Goal: Book appointment/travel/reservation

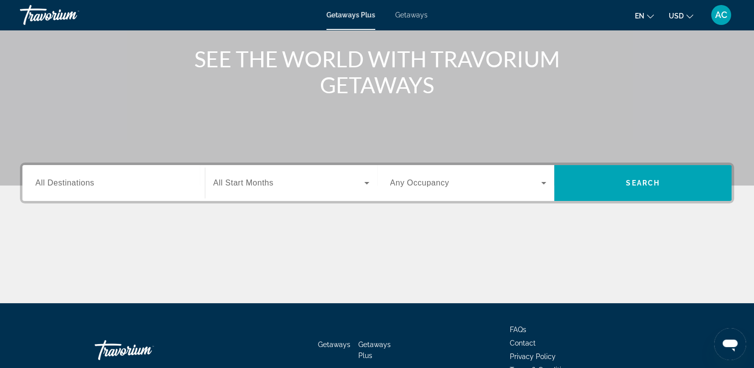
scroll to position [163, 0]
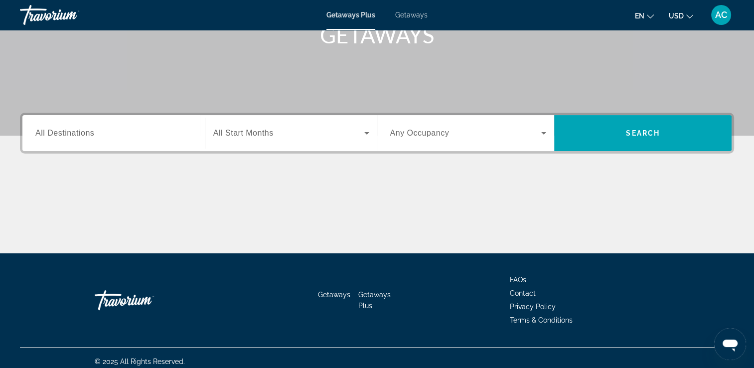
click at [177, 140] on div "Search widget" at bounding box center [113, 133] width 156 height 28
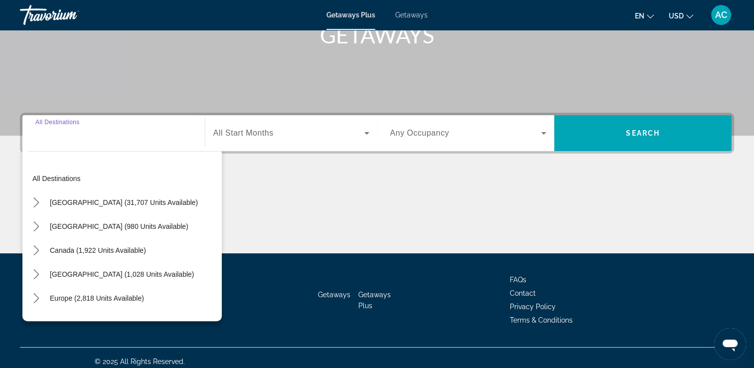
scroll to position [170, 0]
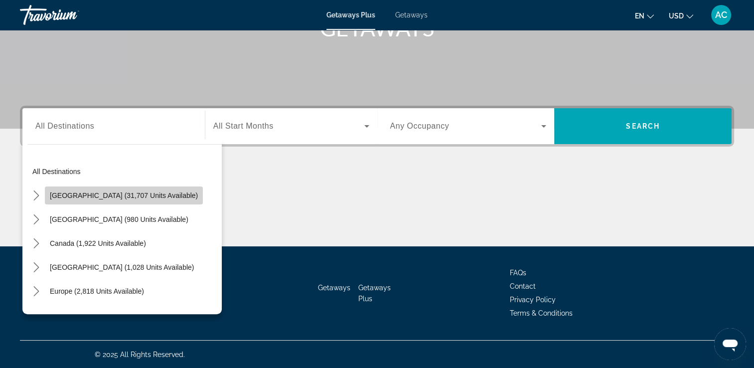
click at [137, 192] on span "[GEOGRAPHIC_DATA] (31,707 units available)" at bounding box center [124, 195] width 148 height 8
type input "**********"
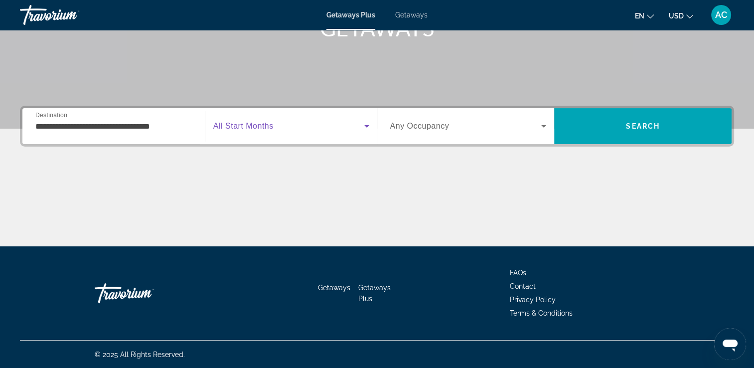
click at [367, 128] on icon "Search widget" at bounding box center [367, 126] width 12 height 12
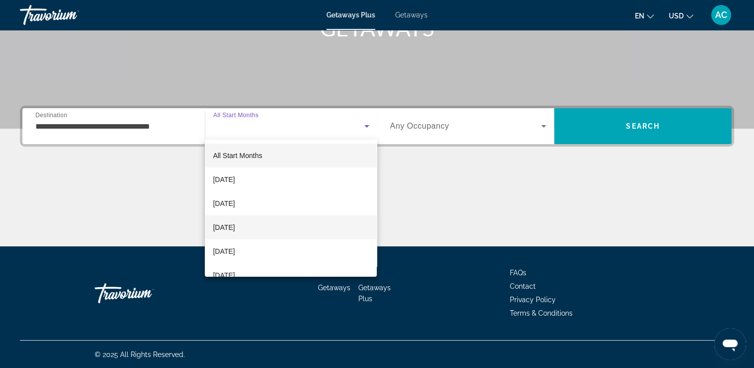
click at [285, 222] on mat-option "[DATE]" at bounding box center [291, 227] width 172 height 24
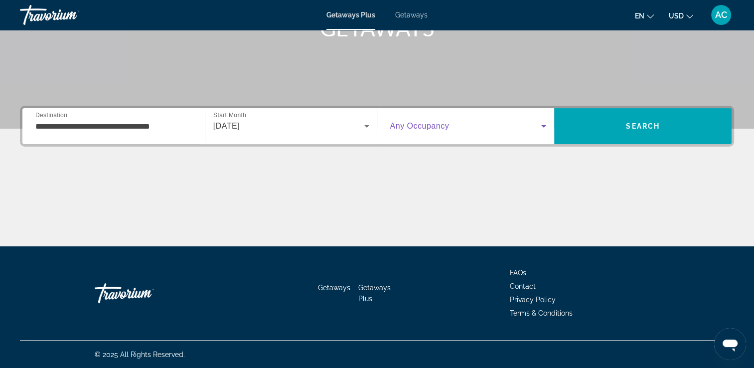
click at [544, 125] on icon "Search widget" at bounding box center [543, 126] width 5 height 2
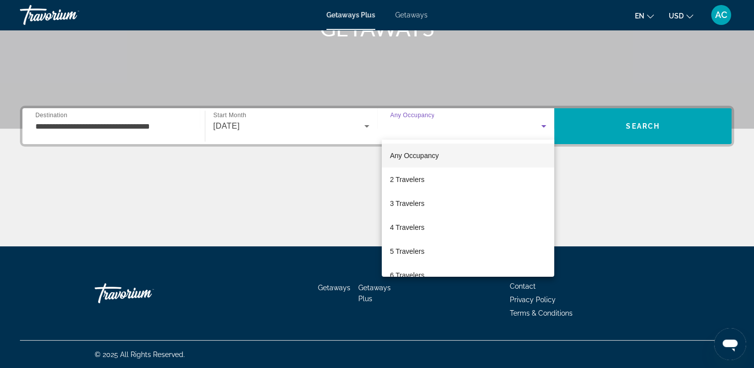
click at [544, 124] on div at bounding box center [377, 184] width 754 height 368
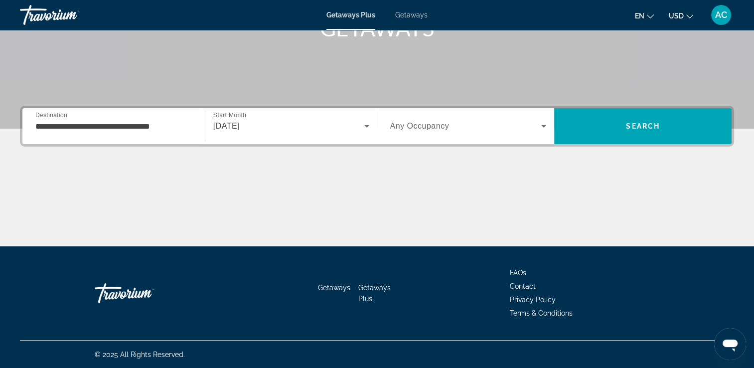
click at [546, 123] on icon "Search widget" at bounding box center [544, 126] width 12 height 12
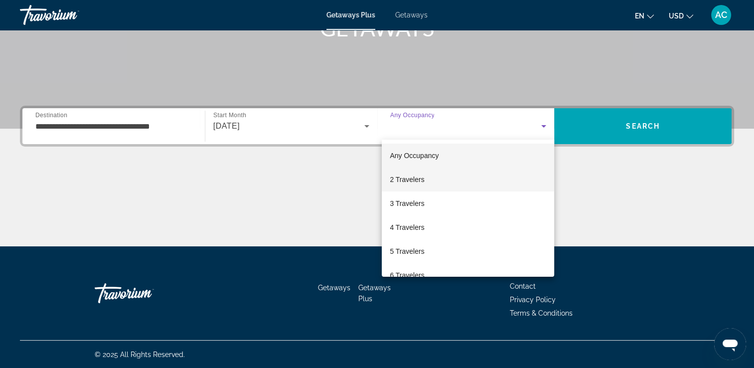
click at [472, 178] on mat-option "2 Travelers" at bounding box center [468, 179] width 172 height 24
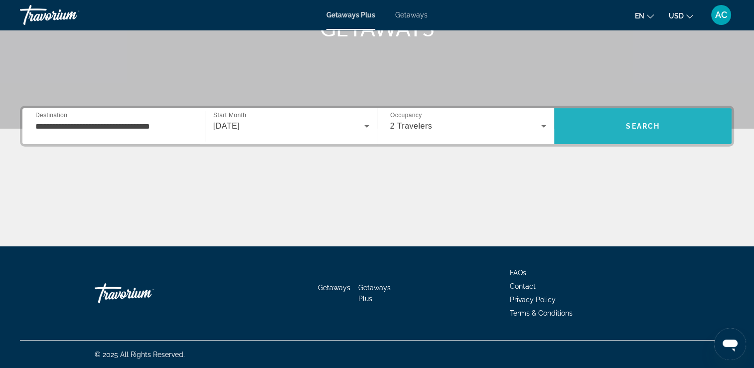
click at [637, 127] on span "Search" at bounding box center [643, 126] width 34 height 8
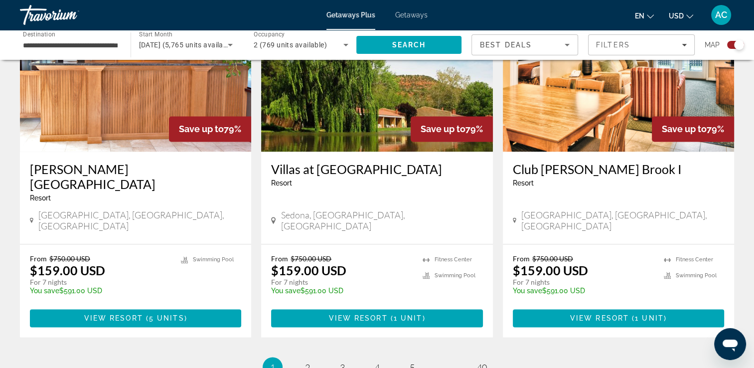
scroll to position [1537, 0]
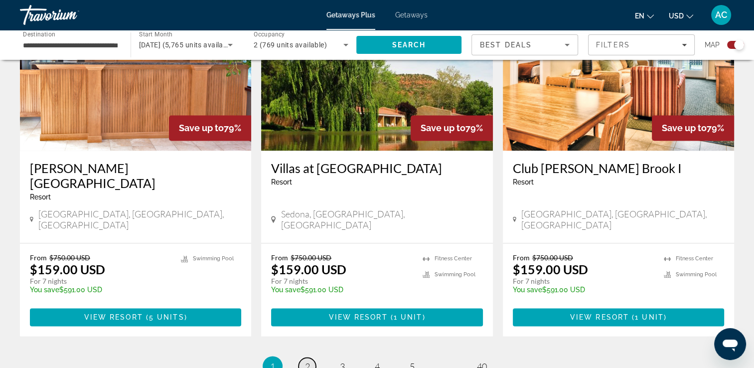
click at [307, 360] on span "2" at bounding box center [307, 365] width 5 height 11
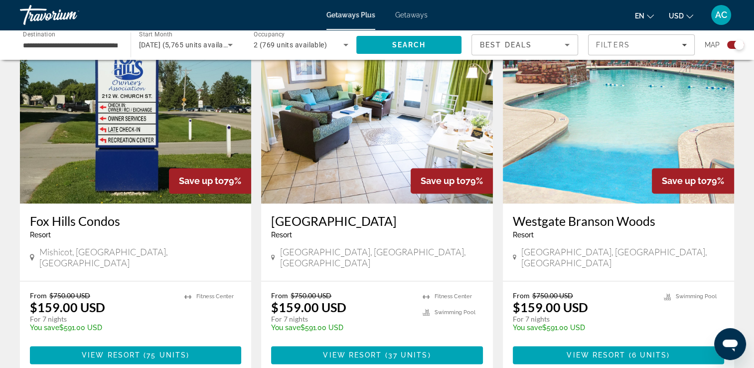
scroll to position [1499, 0]
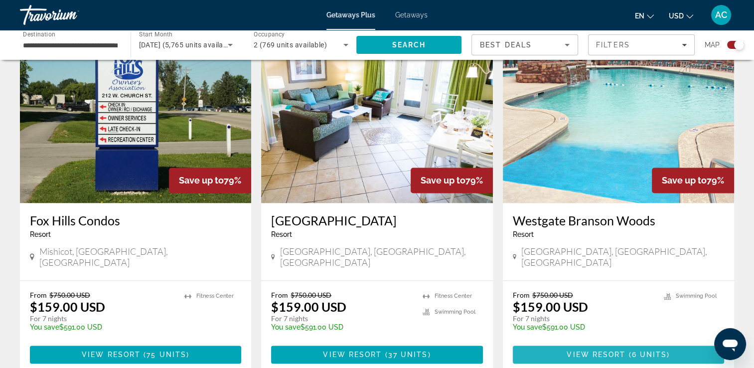
click at [611, 350] on span "View Resort" at bounding box center [596, 354] width 59 height 8
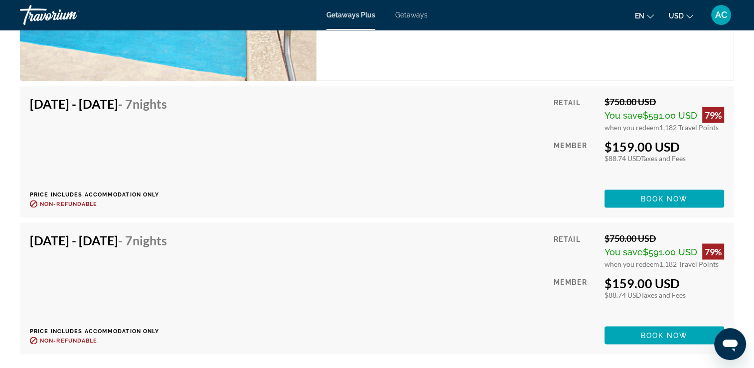
scroll to position [1784, 0]
click at [724, 15] on span "AC" at bounding box center [721, 15] width 12 height 10
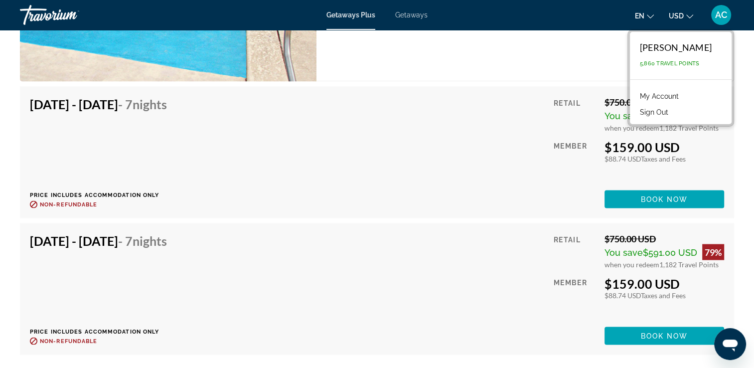
click at [562, 96] on div "Retail" at bounding box center [575, 113] width 43 height 35
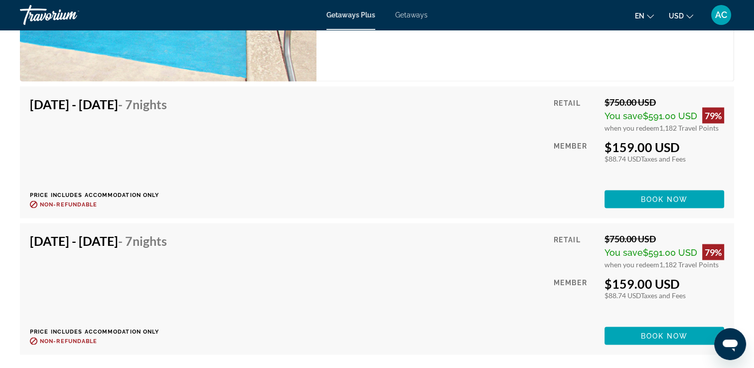
click at [412, 13] on span "Getaways" at bounding box center [411, 15] width 32 height 8
